Goal: Task Accomplishment & Management: Use online tool/utility

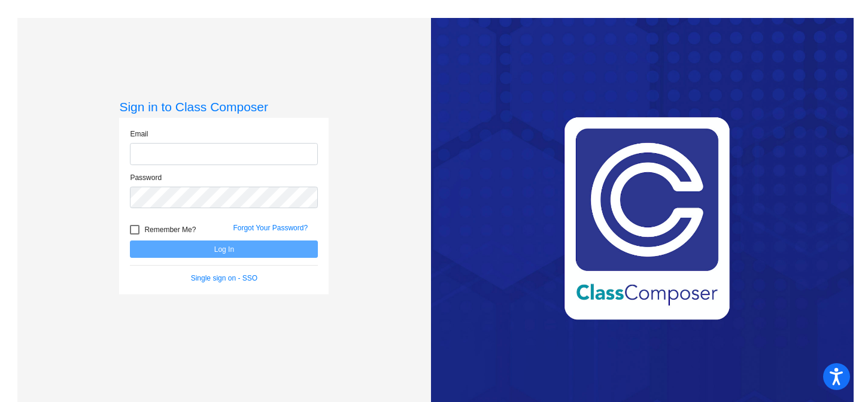
type input "[EMAIL_ADDRESS][DOMAIN_NAME]"
click at [189, 252] on button "Log In" at bounding box center [224, 249] width 188 height 17
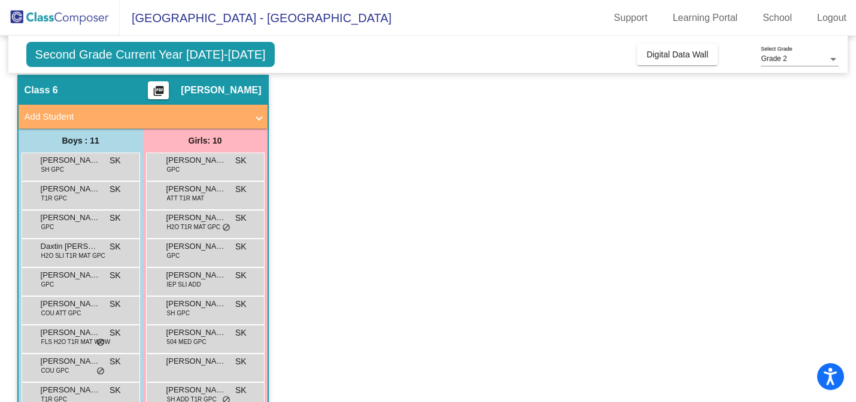
scroll to position [46, 0]
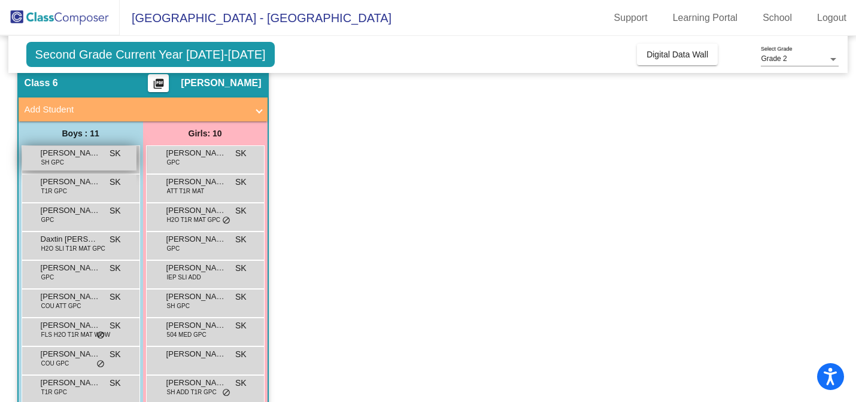
click at [99, 160] on div "[PERSON_NAME] SH GPC SK lock do_not_disturb_alt" at bounding box center [79, 158] width 114 height 25
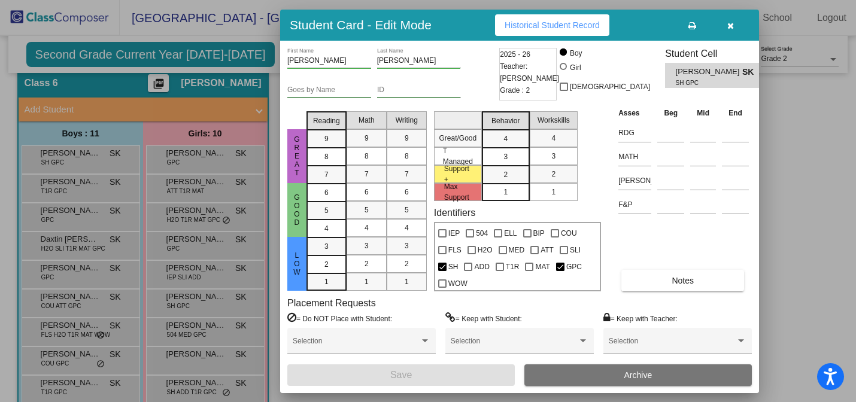
click at [732, 22] on icon "button" at bounding box center [731, 26] width 7 height 8
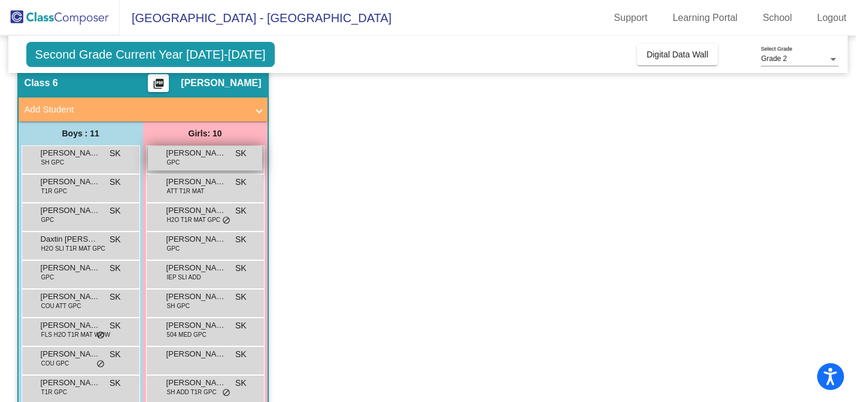
scroll to position [0, 0]
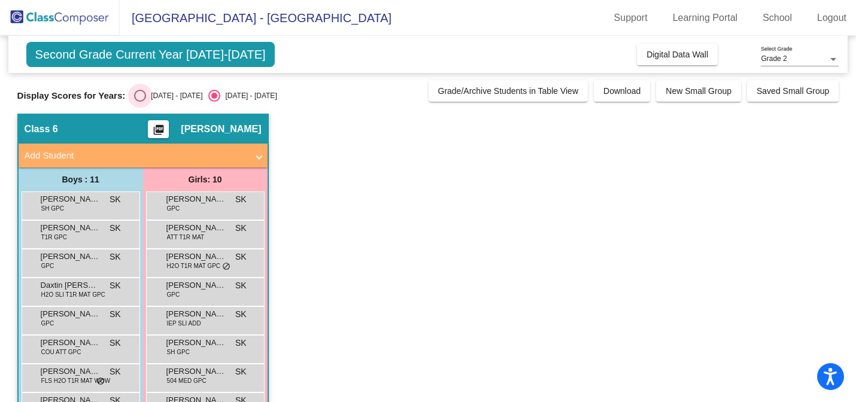
click at [138, 92] on div "Select an option" at bounding box center [140, 96] width 12 height 12
click at [140, 102] on input "[DATE] - [DATE]" at bounding box center [140, 102] width 1 height 1
radio input "true"
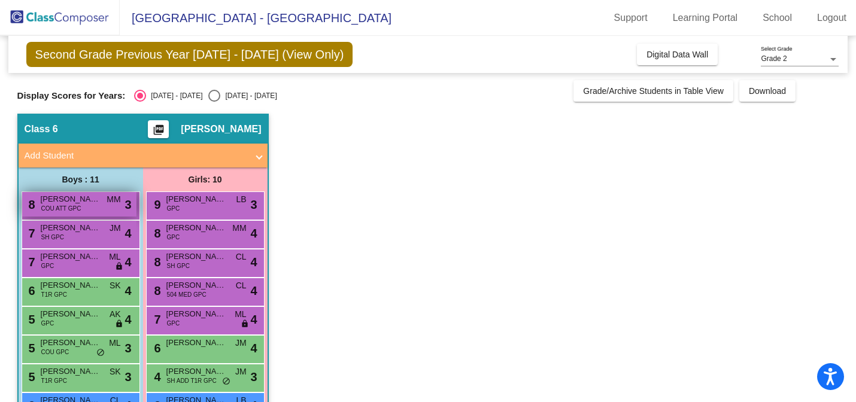
click at [92, 209] on div "8 [PERSON_NAME] COU ATT GPC MM lock do_not_disturb_alt 3" at bounding box center [79, 204] width 114 height 25
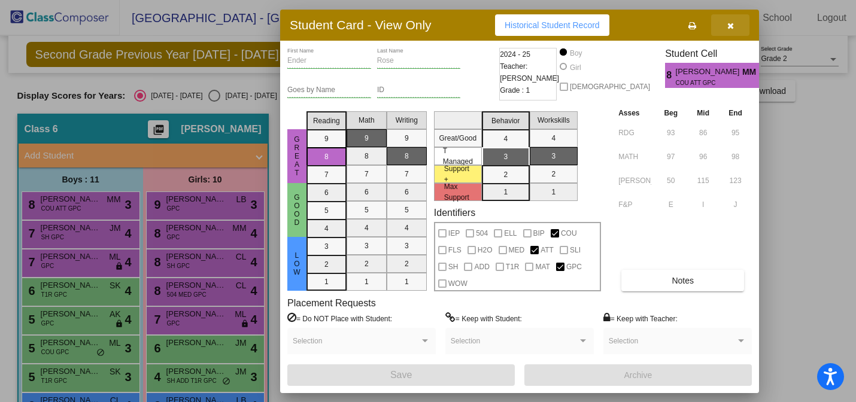
click at [732, 22] on icon "button" at bounding box center [731, 26] width 7 height 8
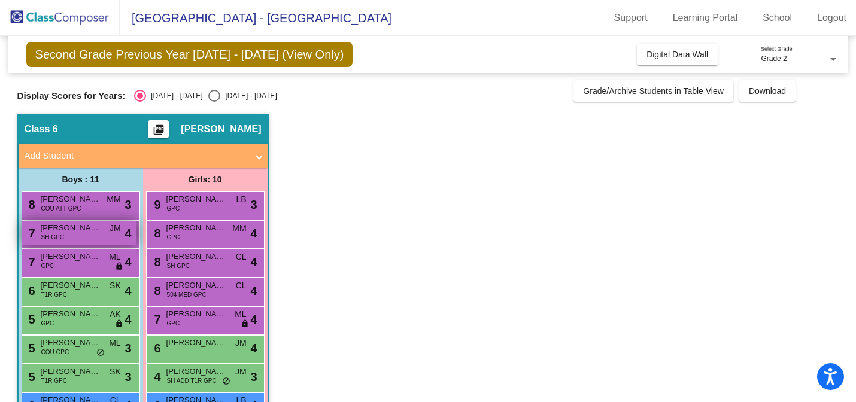
click at [110, 228] on span "JM" at bounding box center [115, 228] width 11 height 13
click at [108, 240] on div "7 [PERSON_NAME] SH GPC JM lock do_not_disturb_alt 4" at bounding box center [79, 233] width 114 height 25
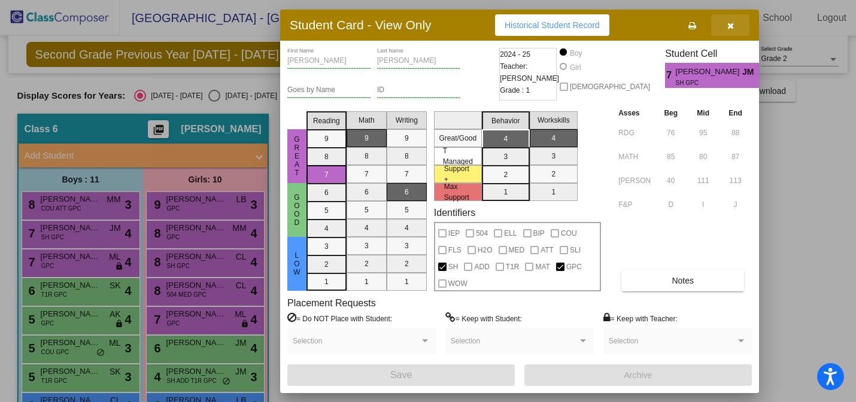
click at [730, 23] on icon "button" at bounding box center [731, 26] width 7 height 8
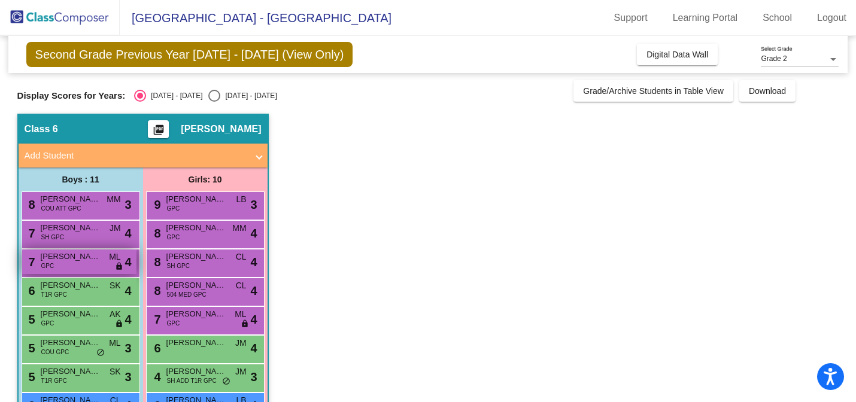
click at [79, 267] on div "7 [PERSON_NAME] GPC ML lock do_not_disturb_alt 4" at bounding box center [79, 262] width 114 height 25
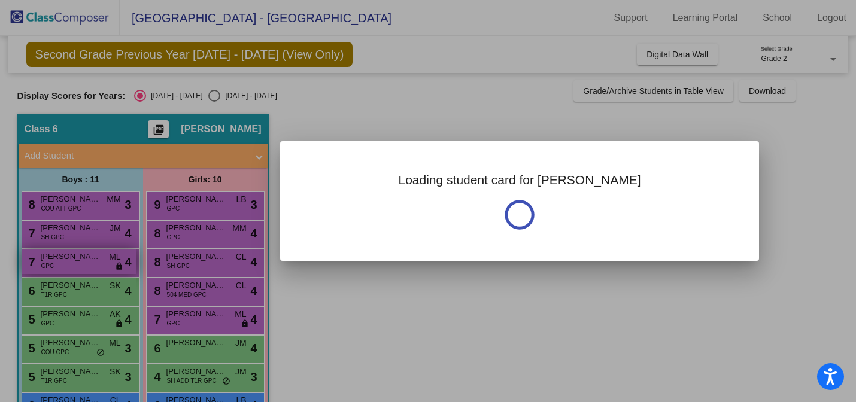
click at [79, 267] on div at bounding box center [428, 201] width 856 height 402
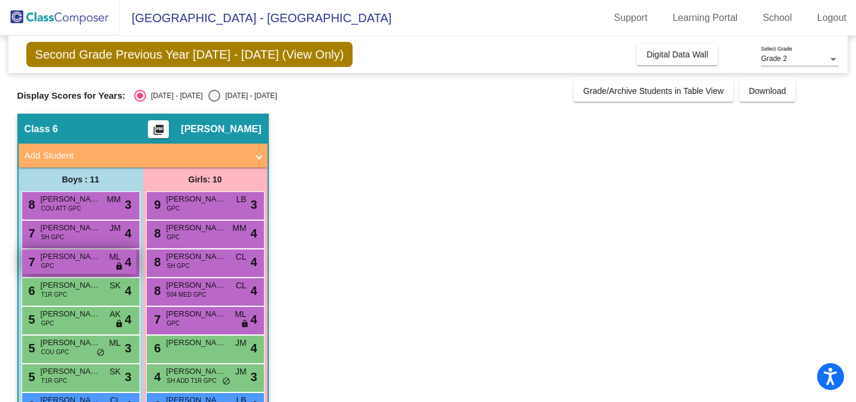
click at [79, 267] on div "7 [PERSON_NAME] GPC ML lock do_not_disturb_alt 4" at bounding box center [79, 262] width 114 height 25
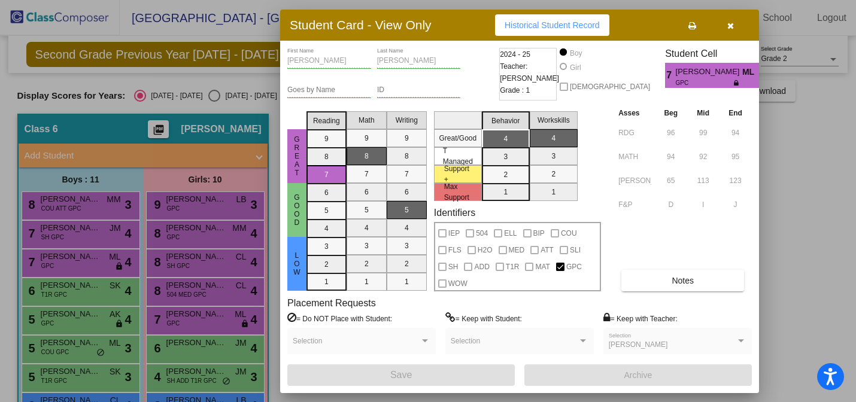
click at [69, 292] on div at bounding box center [428, 201] width 856 height 402
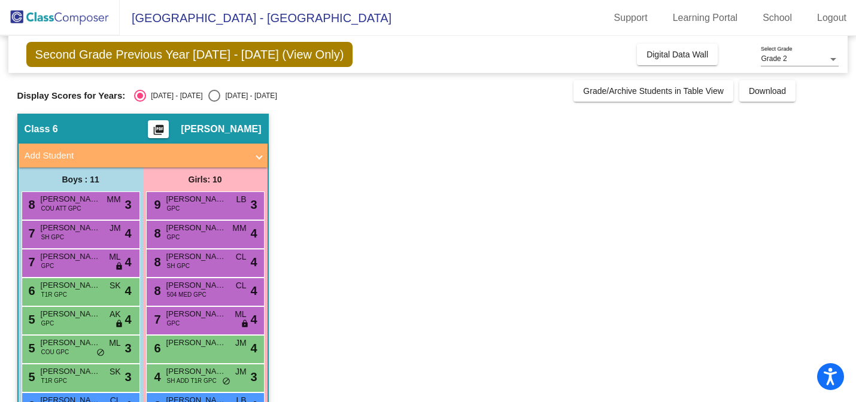
click at [69, 292] on div "6 [PERSON_NAME] T1R GPC SK lock do_not_disturb_alt 4" at bounding box center [79, 290] width 114 height 25
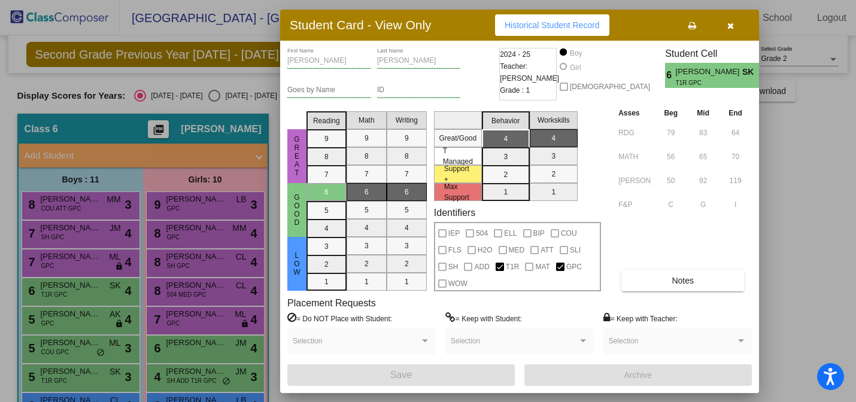
click at [69, 320] on div at bounding box center [428, 201] width 856 height 402
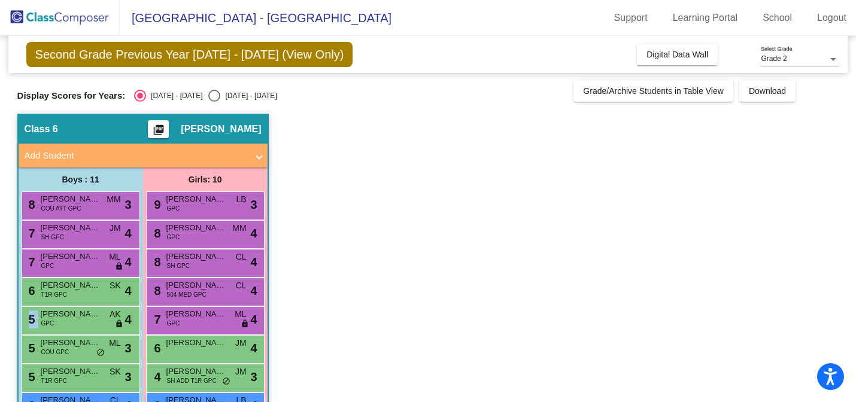
click at [69, 320] on div "5 [PERSON_NAME] [PERSON_NAME] GPC AK lock do_not_disturb_alt 4" at bounding box center [79, 319] width 114 height 25
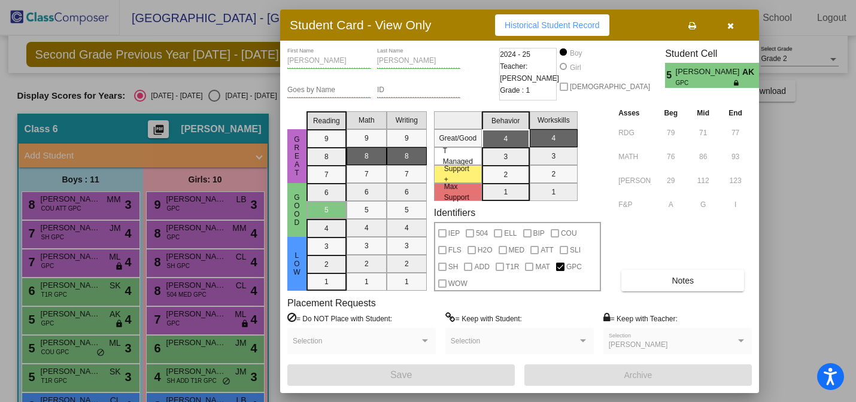
click at [71, 350] on div at bounding box center [428, 201] width 856 height 402
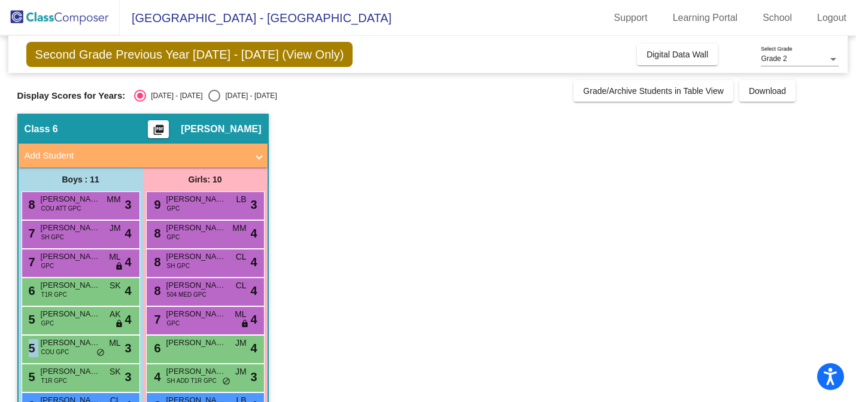
click at [71, 350] on div "5 [PERSON_NAME] COU GPC ML lock do_not_disturb_alt 3" at bounding box center [79, 348] width 114 height 25
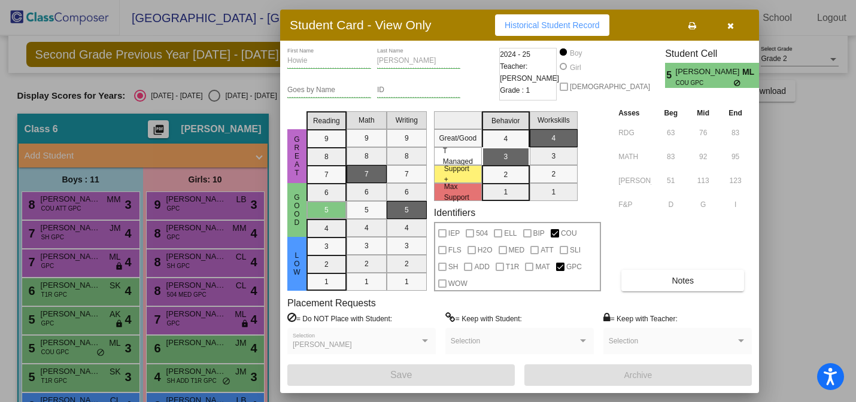
click at [85, 376] on div at bounding box center [428, 201] width 856 height 402
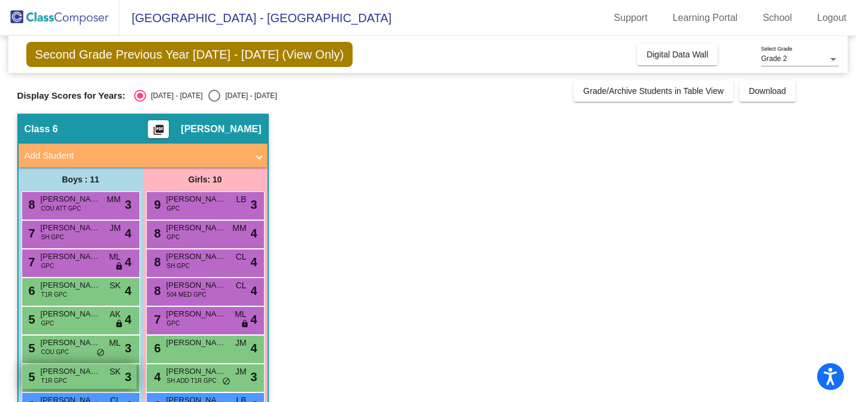
click at [84, 376] on span "[PERSON_NAME] ([PERSON_NAME]) [PERSON_NAME] III" at bounding box center [71, 372] width 60 height 12
